Goal: Task Accomplishment & Management: Manage account settings

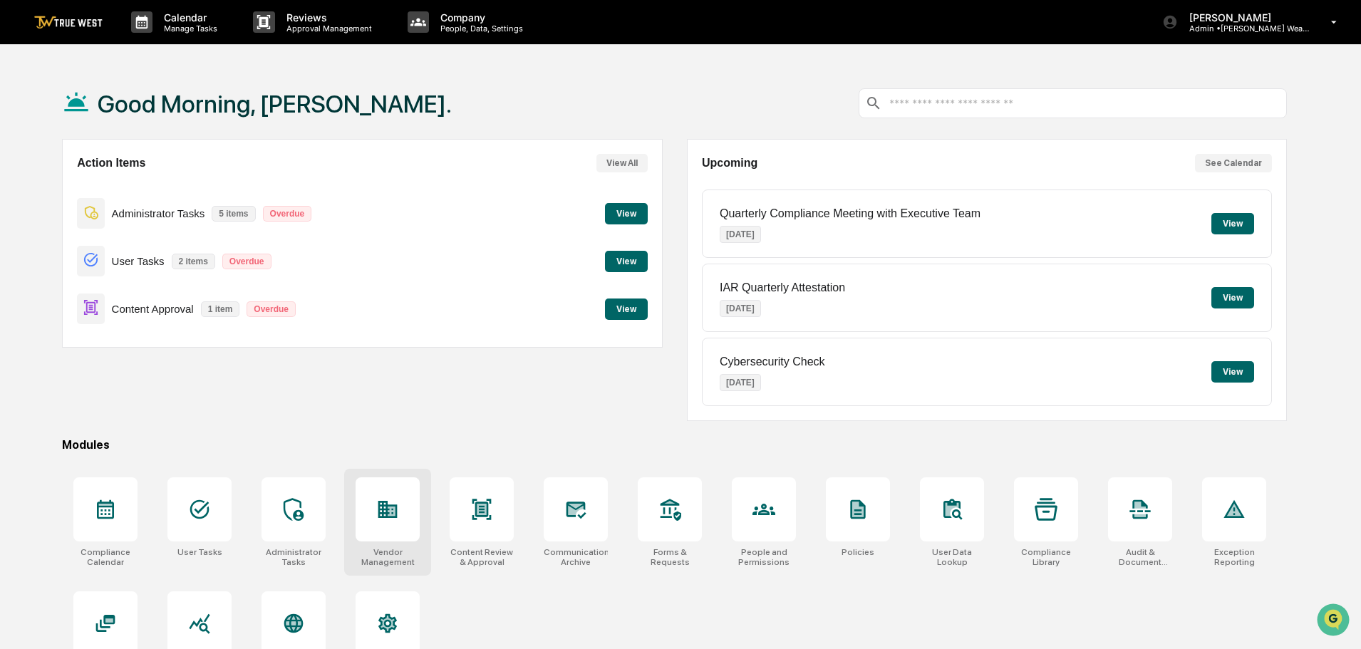
click at [381, 515] on icon at bounding box center [387, 509] width 23 height 23
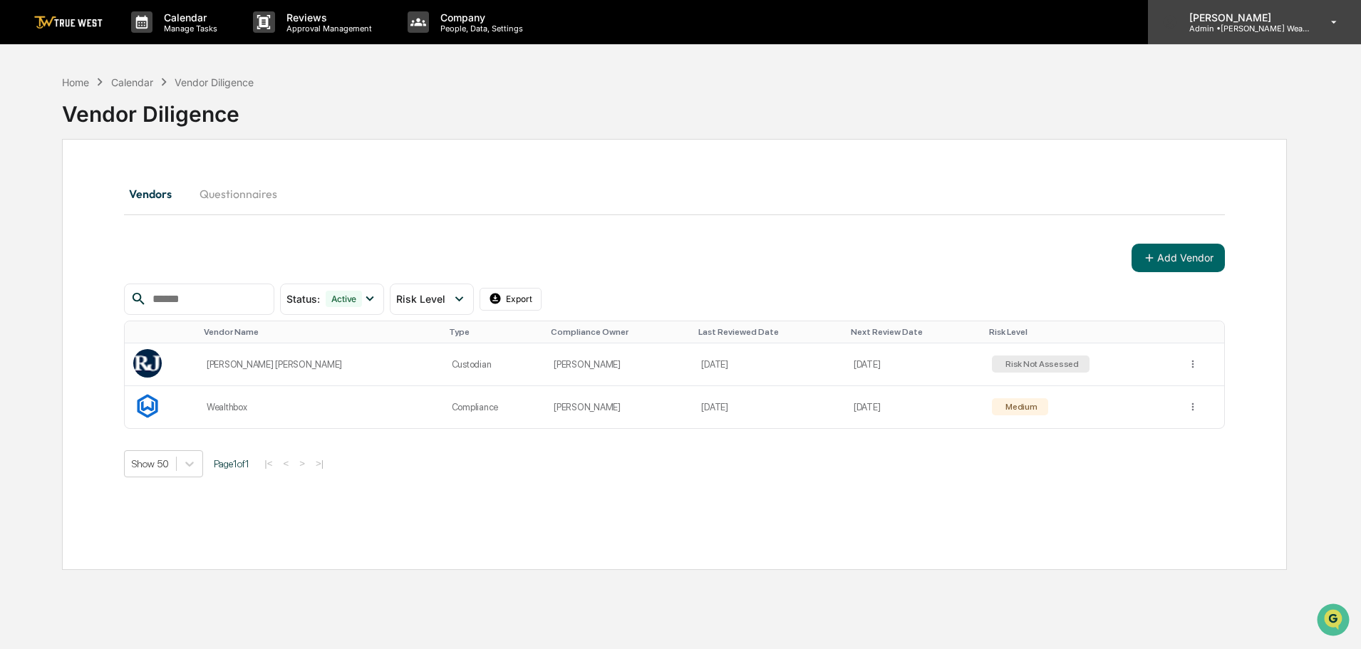
click at [1269, 30] on p "Admin • [PERSON_NAME] Wealth" at bounding box center [1244, 29] width 133 height 10
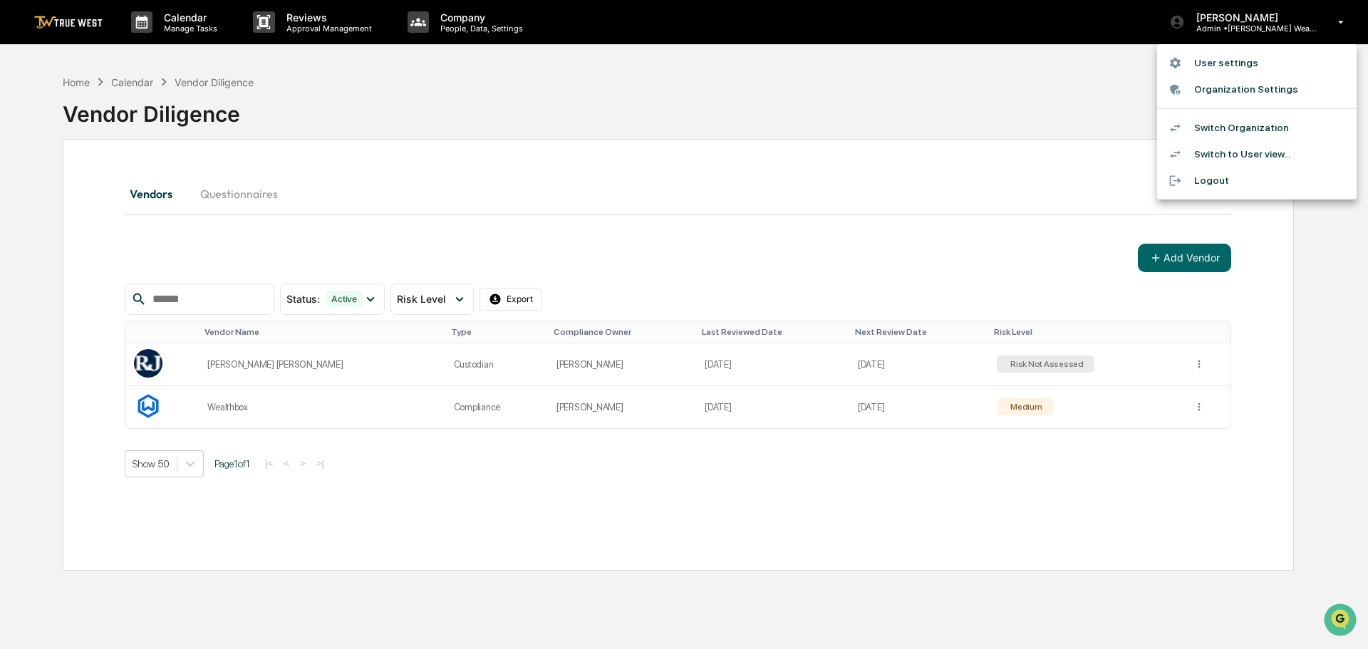
click at [1225, 124] on li "Switch Organization" at bounding box center [1256, 128] width 199 height 26
